Goal: Navigation & Orientation: Find specific page/section

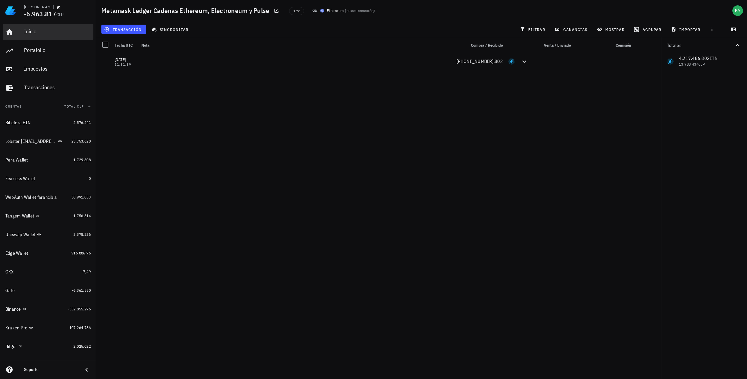
click at [38, 31] on div "Inicio" at bounding box center [57, 31] width 67 height 6
